Goal: Information Seeking & Learning: Find specific page/section

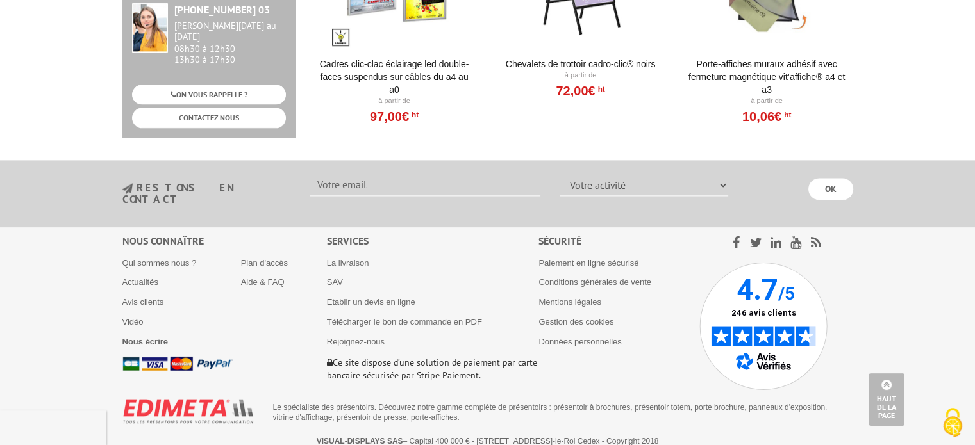
scroll to position [414, 0]
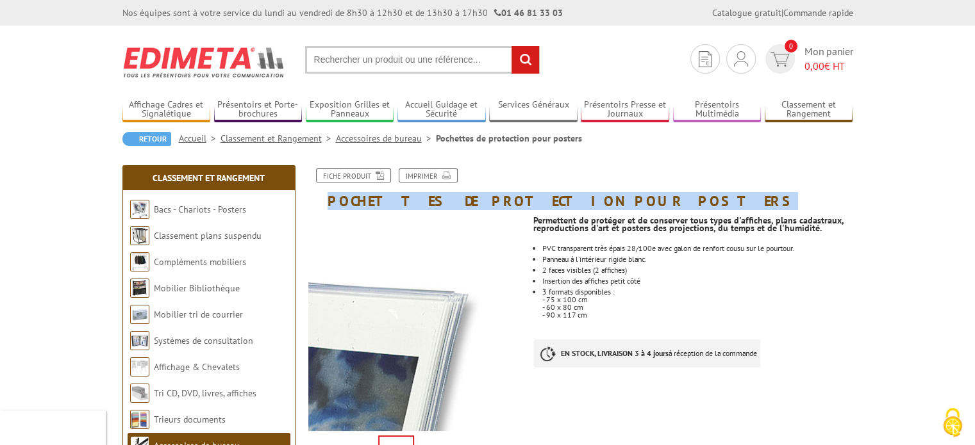
drag, startPoint x: 640, startPoint y: 202, endPoint x: 330, endPoint y: 203, distance: 310.1
click at [330, 203] on h1 "Pochettes de protection pour posters" at bounding box center [581, 189] width 564 height 40
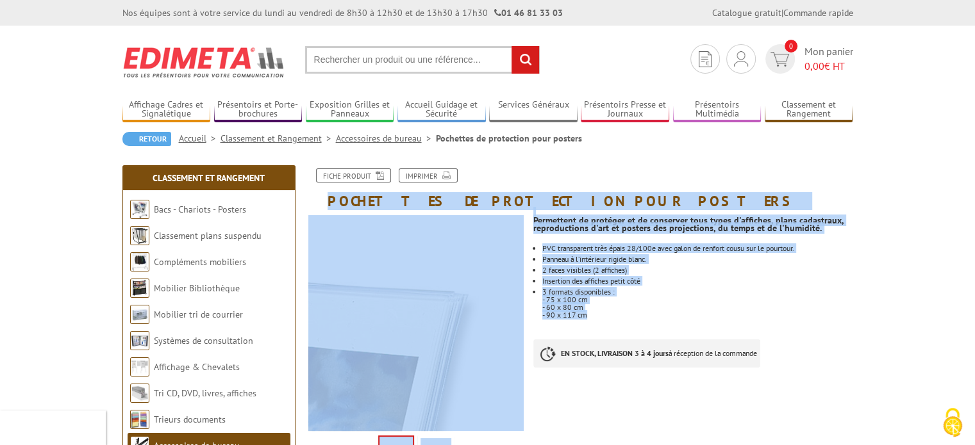
drag, startPoint x: 602, startPoint y: 318, endPoint x: 369, endPoint y: 204, distance: 259.6
click at [334, 199] on h1 "Pochettes de protection pour posters" at bounding box center [581, 189] width 564 height 40
drag, startPoint x: 327, startPoint y: 199, endPoint x: 607, endPoint y: 315, distance: 303.4
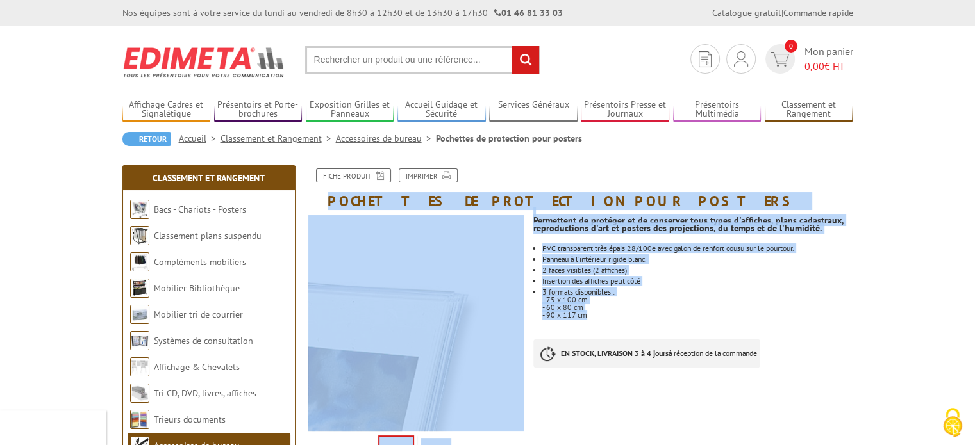
copy div "Pochettes de protection pour posters Previous Next Permettent de protéger et de…"
